Goal: Information Seeking & Learning: Learn about a topic

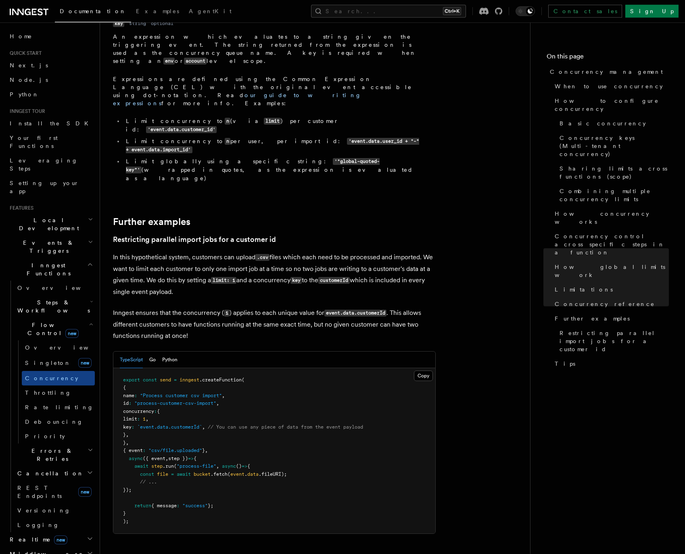
scroll to position [3070, 0]
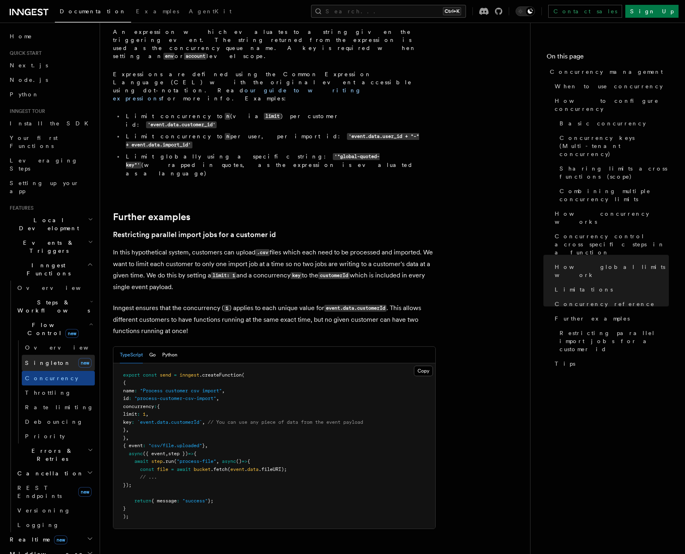
click at [33, 360] on span "Singleton" at bounding box center [48, 363] width 46 height 6
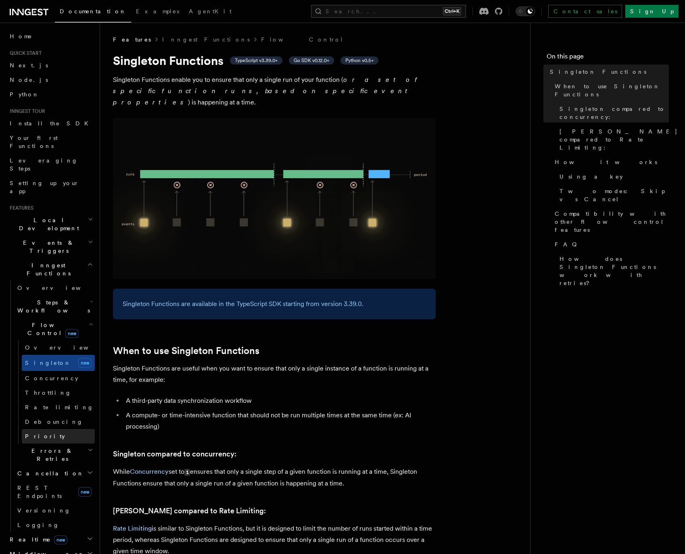
click at [39, 433] on span "Priority" at bounding box center [45, 436] width 40 height 6
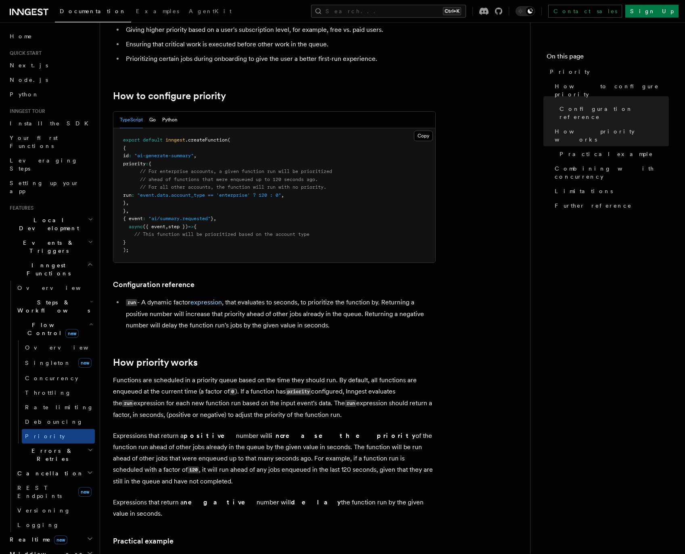
scroll to position [92, 0]
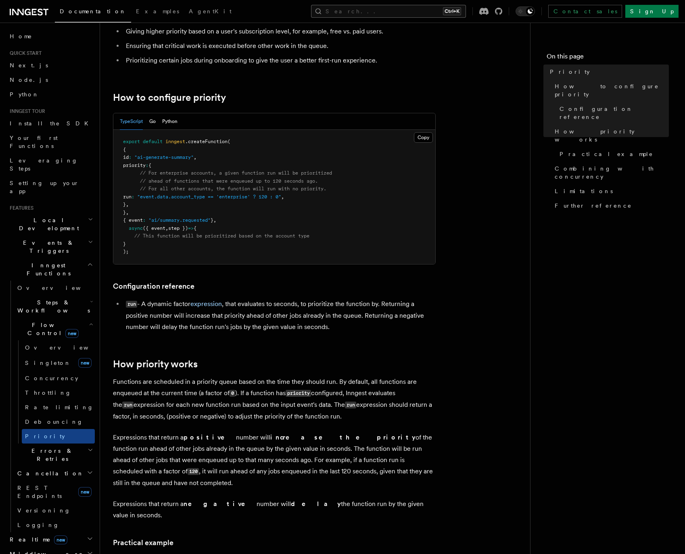
click at [388, 10] on button "Search... Ctrl+K" at bounding box center [388, 11] width 155 height 13
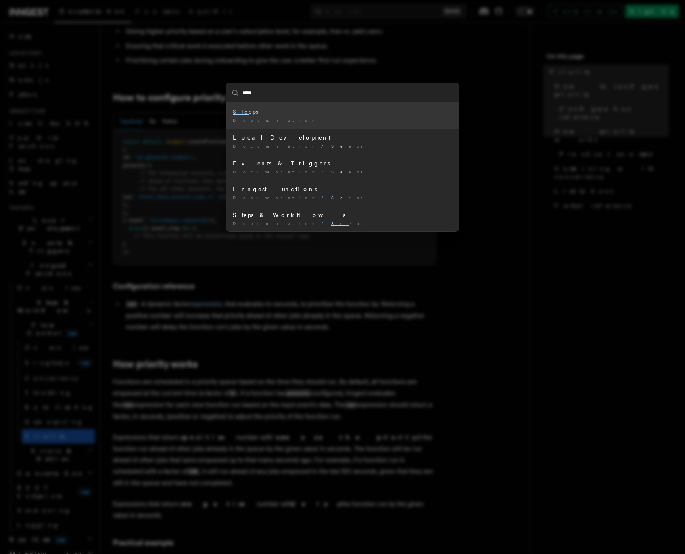
type input "*****"
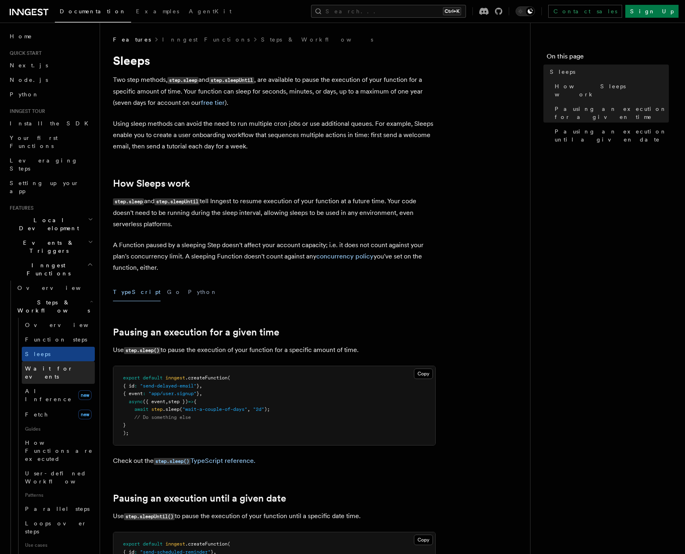
click at [55, 365] on span "Wait for events" at bounding box center [49, 372] width 48 height 15
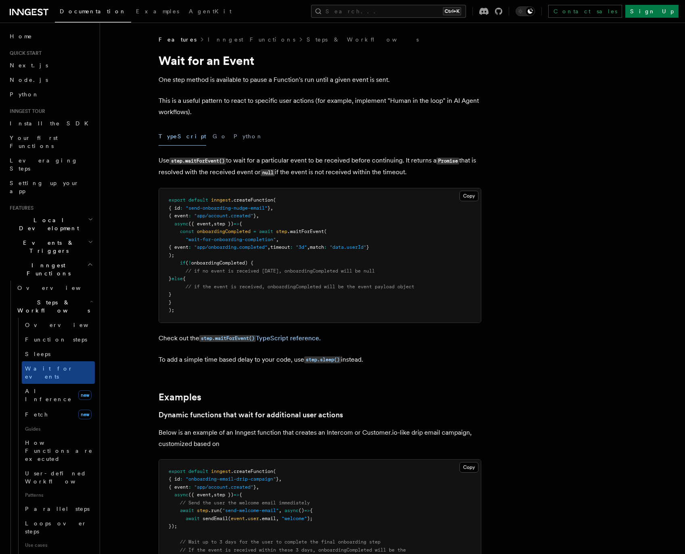
click at [247, 112] on p "This is a useful pattern to react to specific user actions (for example, implem…" at bounding box center [320, 106] width 323 height 23
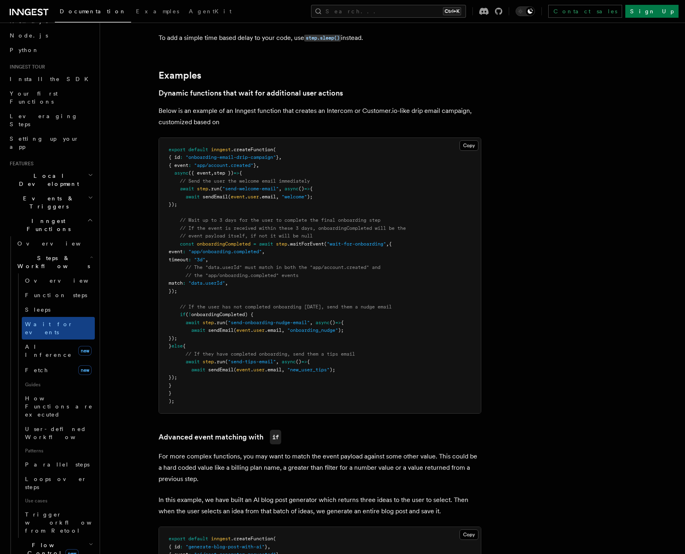
scroll to position [46, 0]
